Goal: Information Seeking & Learning: Learn about a topic

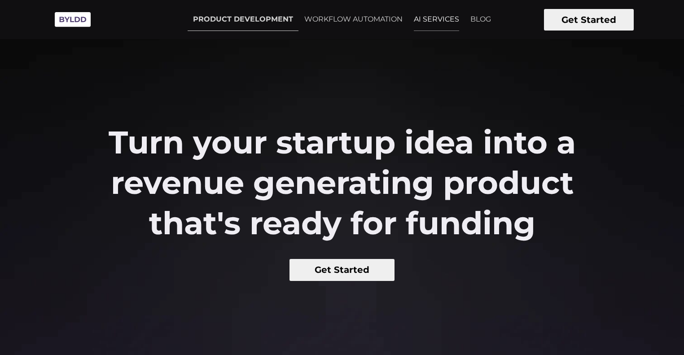
click at [434, 21] on link "AI SERVICES" at bounding box center [437, 19] width 56 height 22
click at [352, 21] on link "WORKFLOW AUTOMATION" at bounding box center [353, 19] width 109 height 22
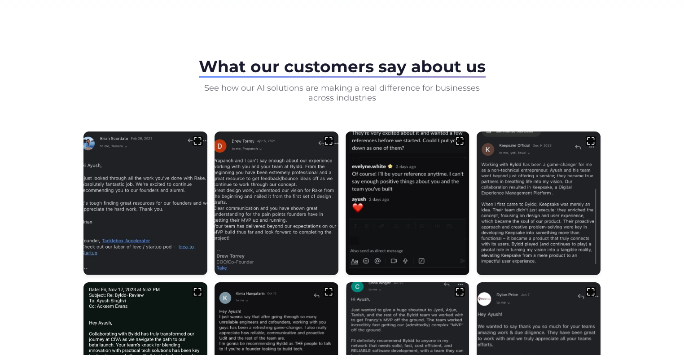
scroll to position [303, 0]
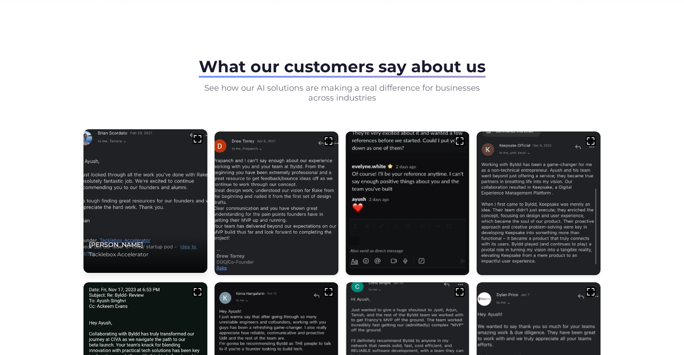
click at [119, 222] on img at bounding box center [145, 201] width 130 height 151
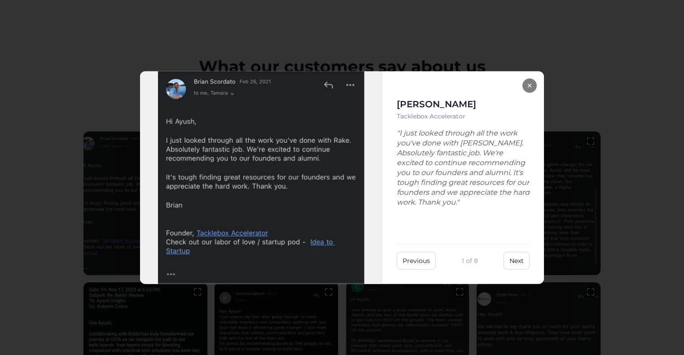
click at [528, 83] on button "×" at bounding box center [530, 85] width 14 height 14
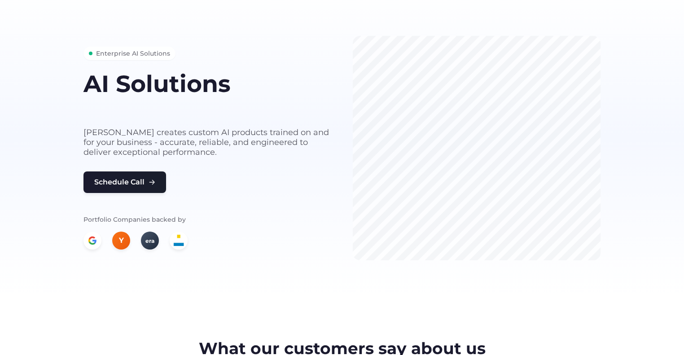
scroll to position [0, 0]
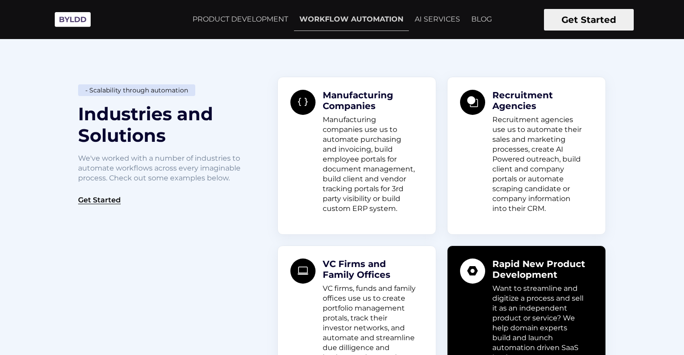
scroll to position [698, 0]
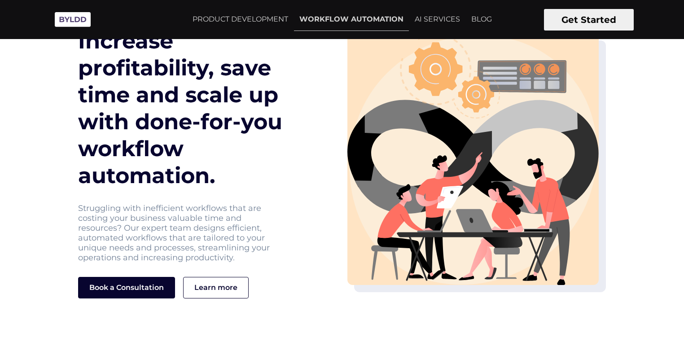
click at [606, 14] on button "Get Started" at bounding box center [589, 20] width 90 height 22
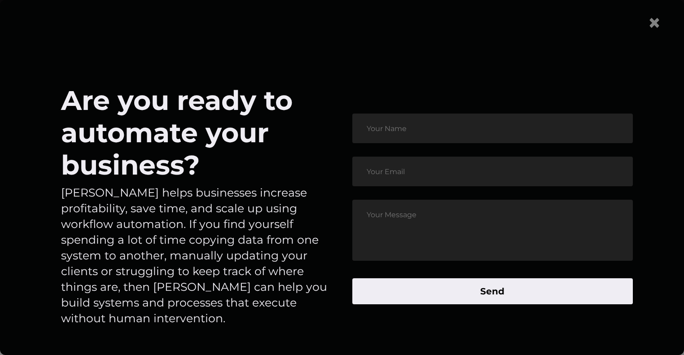
scroll to position [55, 0]
click at [661, 24] on span "×" at bounding box center [654, 22] width 13 height 27
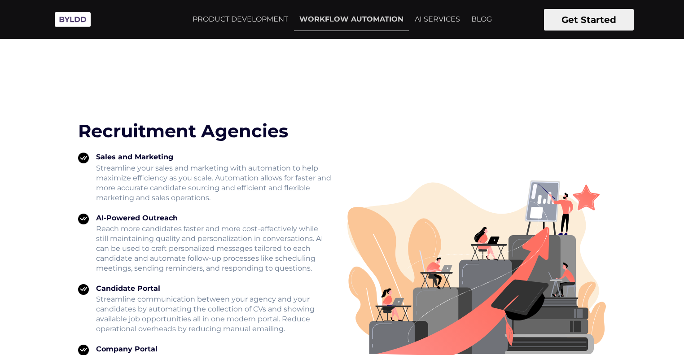
scroll to position [1494, 0]
